Goal: Information Seeking & Learning: Learn about a topic

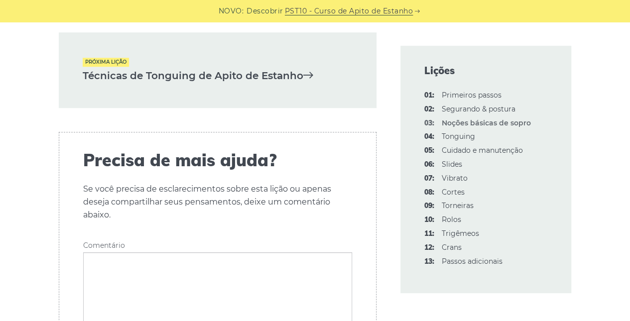
scroll to position [2175, 0]
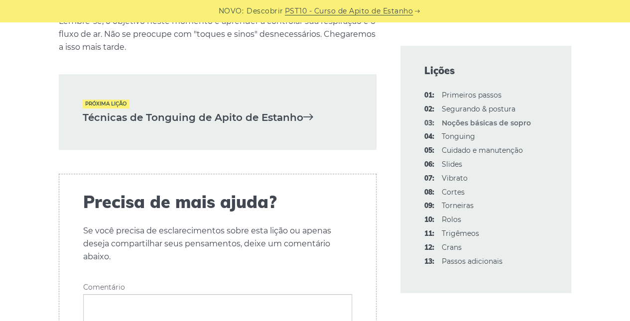
click at [249, 121] on font "Técnicas de Tonguing de Apito de Estanho" at bounding box center [193, 118] width 221 height 12
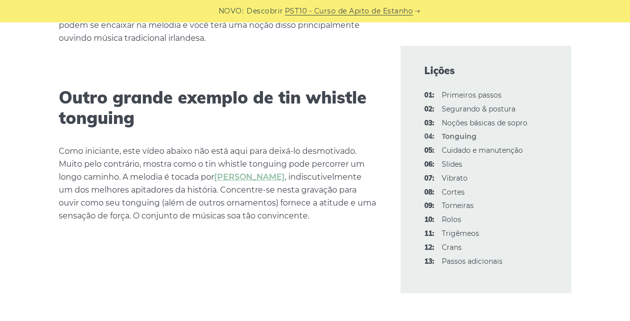
scroll to position [2975, 0]
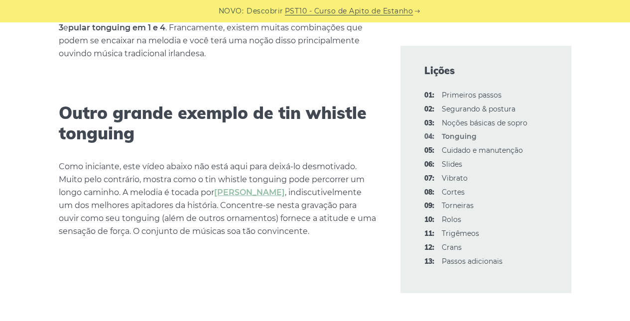
click at [483, 263] on font "Passos adicionais" at bounding box center [472, 261] width 61 height 9
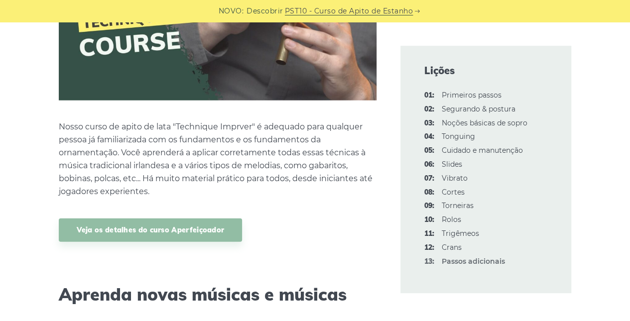
scroll to position [1092, 0]
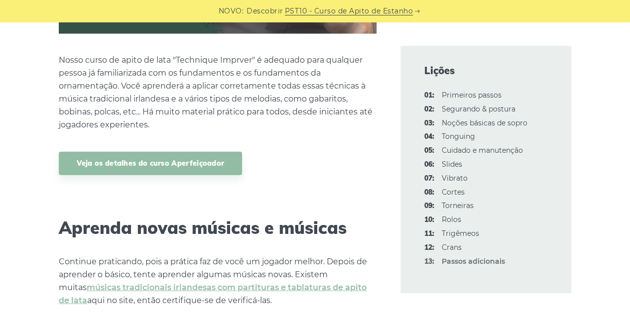
click at [221, 162] on link "Veja os detalhes do curso Aperfeiçoador" at bounding box center [151, 163] width 184 height 23
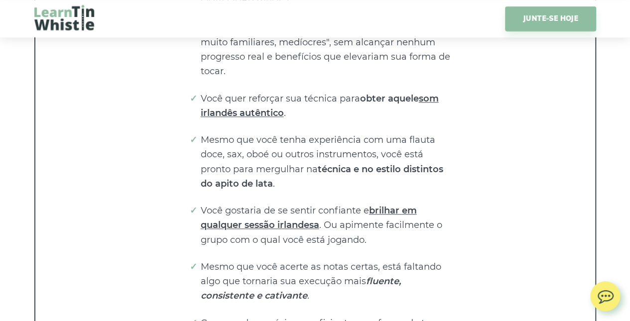
scroll to position [2284, 0]
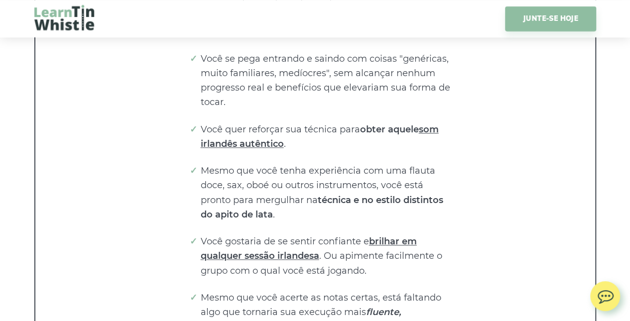
click at [583, 20] on link "JUNTE-SE HOJE" at bounding box center [550, 18] width 91 height 25
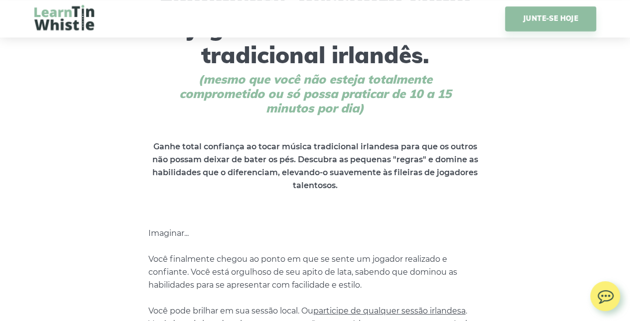
scroll to position [49, 0]
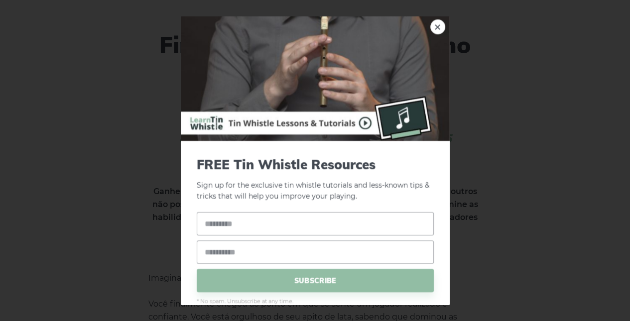
click at [433, 25] on link "×" at bounding box center [438, 26] width 15 height 15
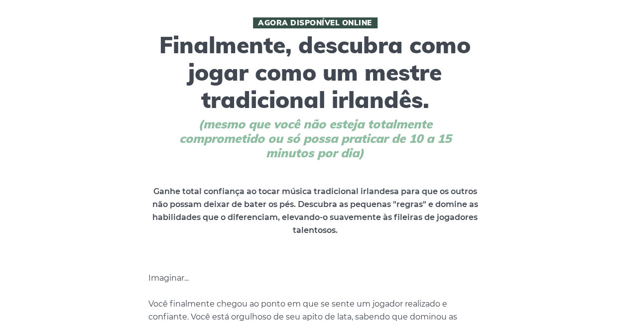
scroll to position [0, 0]
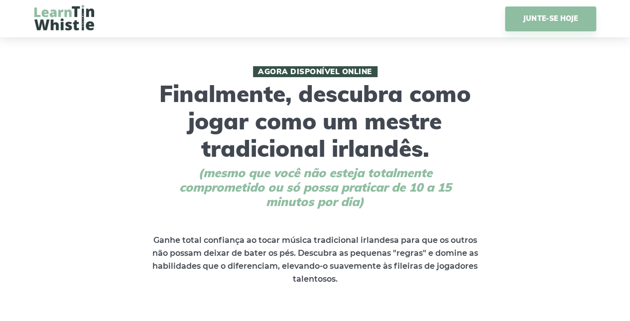
click at [52, 9] on img at bounding box center [64, 17] width 60 height 25
click at [58, 23] on img at bounding box center [64, 17] width 60 height 25
click at [57, 21] on img at bounding box center [64, 17] width 60 height 25
click at [72, 9] on img at bounding box center [64, 17] width 60 height 25
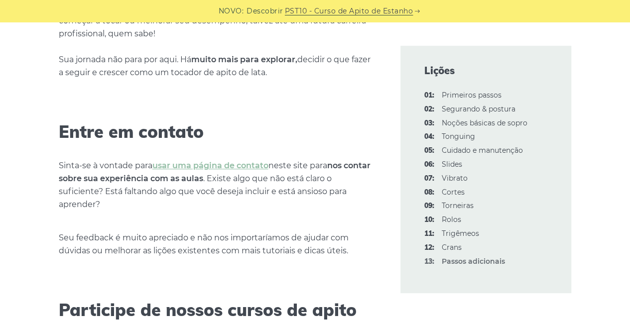
scroll to position [298, 0]
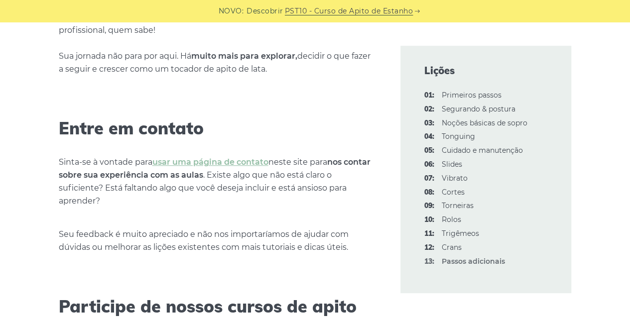
click at [470, 150] on font "Cuidado e manutenção" at bounding box center [482, 150] width 81 height 9
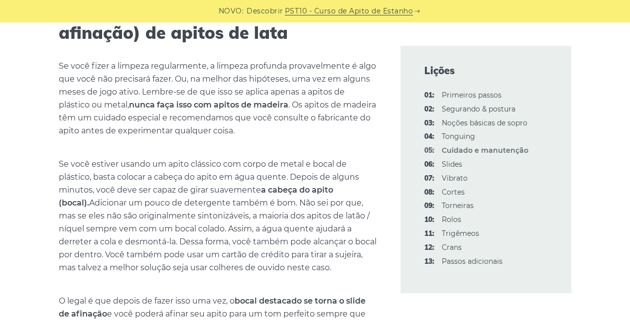
scroll to position [1307, 0]
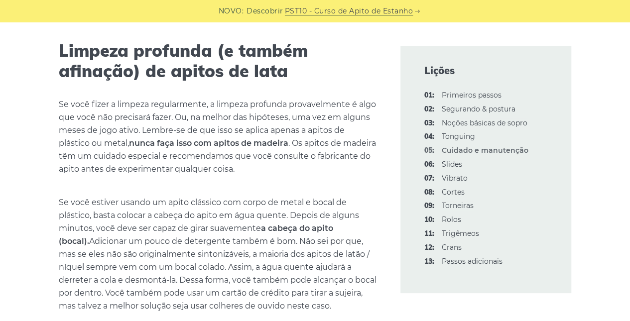
click at [467, 138] on font "Tonguing" at bounding box center [458, 136] width 33 height 9
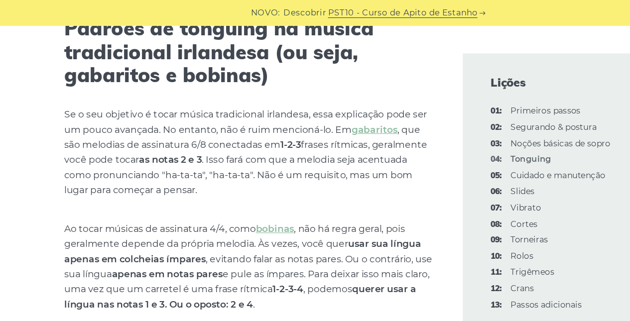
scroll to position [2696, 0]
